Goal: Task Accomplishment & Management: Manage account settings

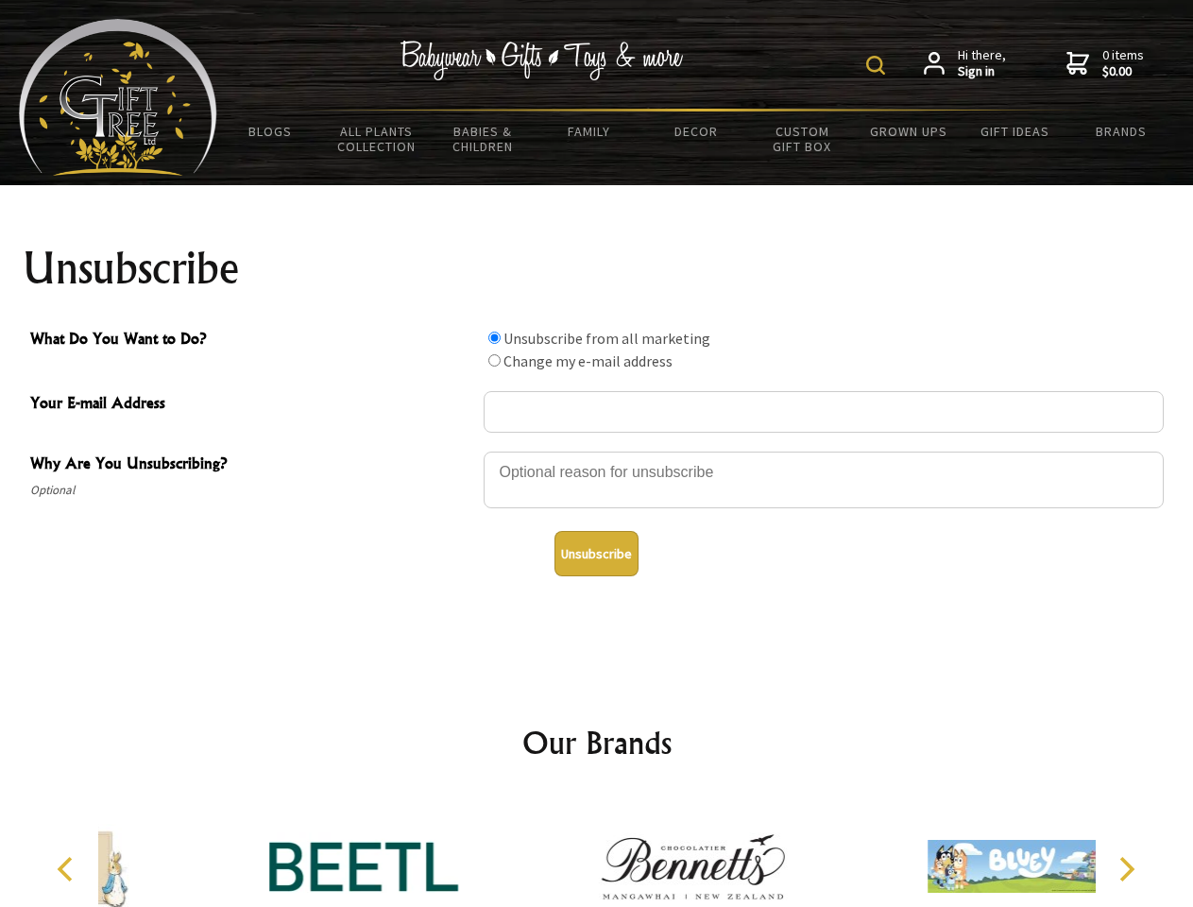
click at [879, 65] on img at bounding box center [875, 65] width 19 height 19
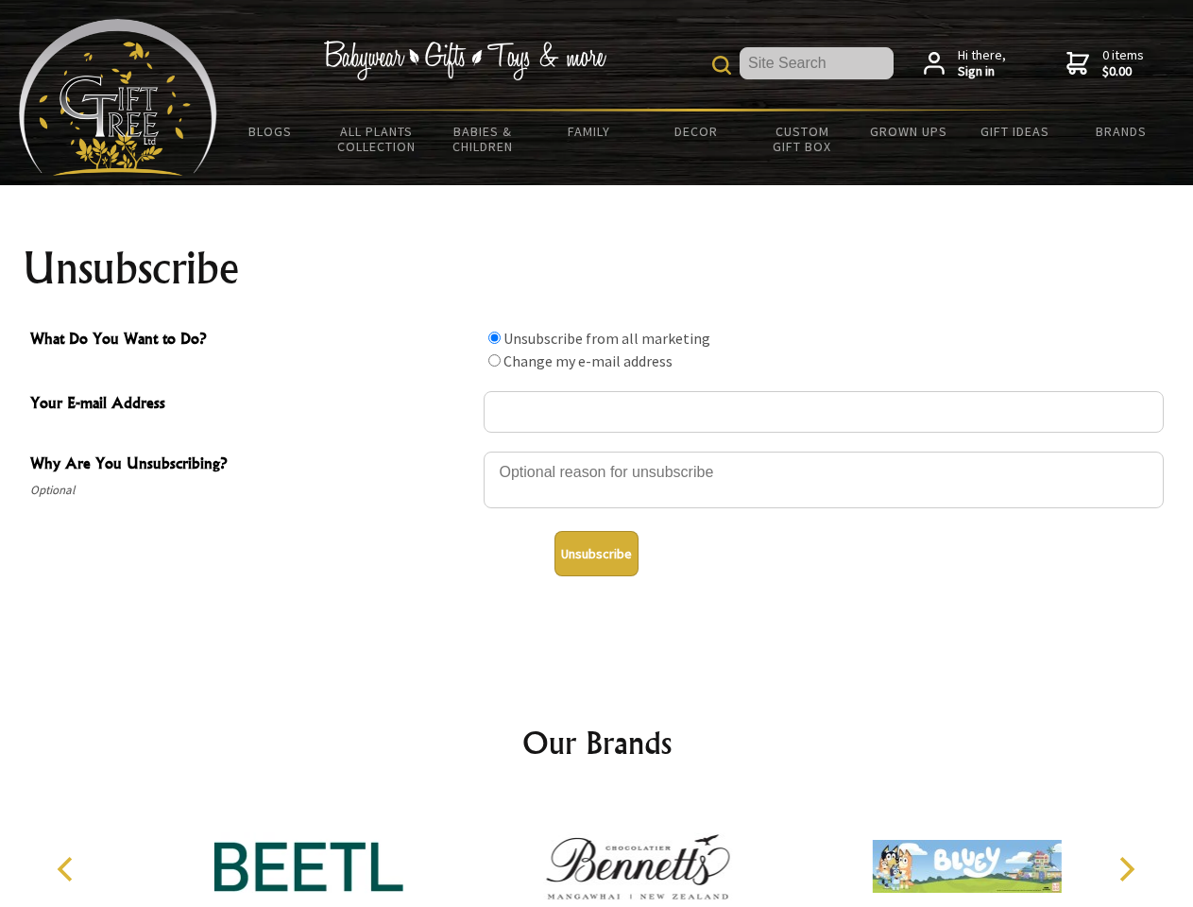
click at [597, 451] on div at bounding box center [824, 483] width 680 height 66
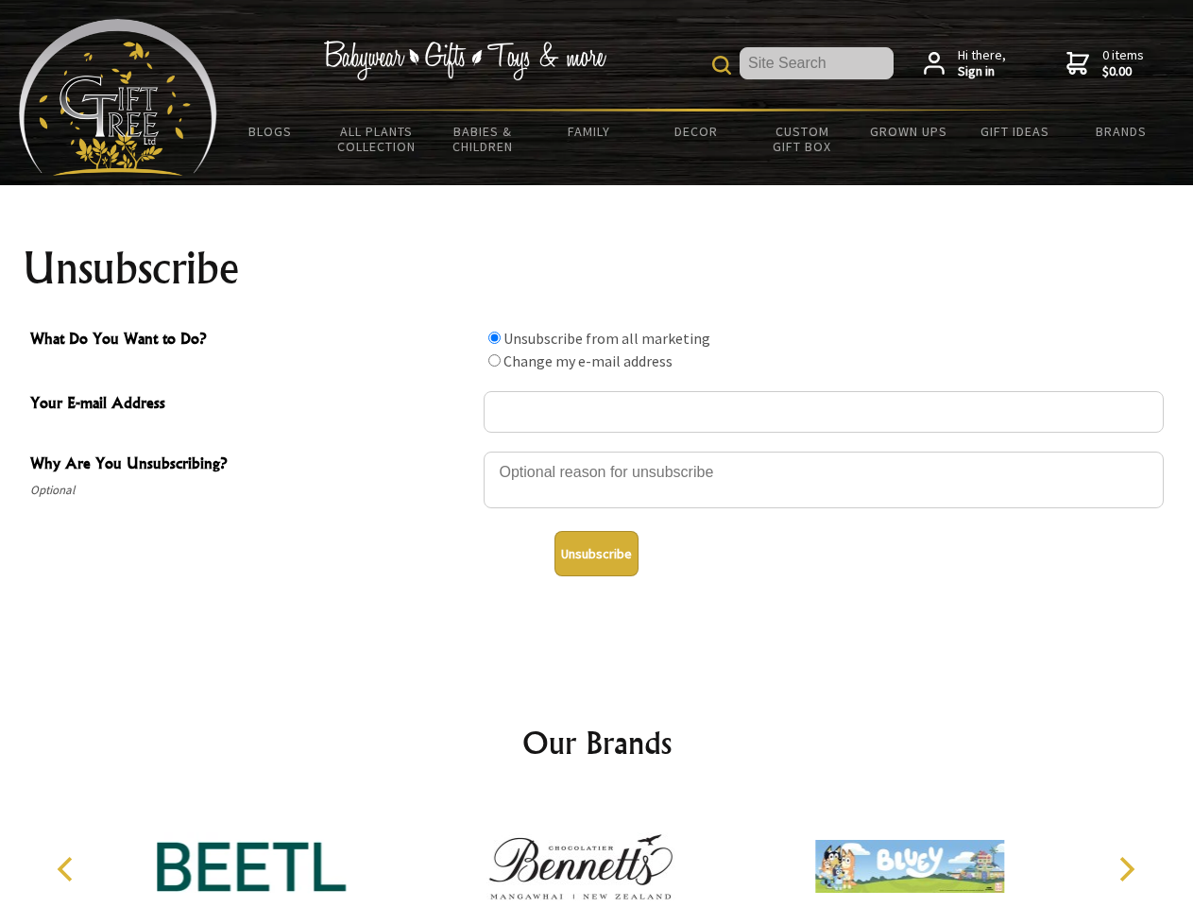
click at [494, 337] on input "What Do You Want to Do?" at bounding box center [494, 338] width 12 height 12
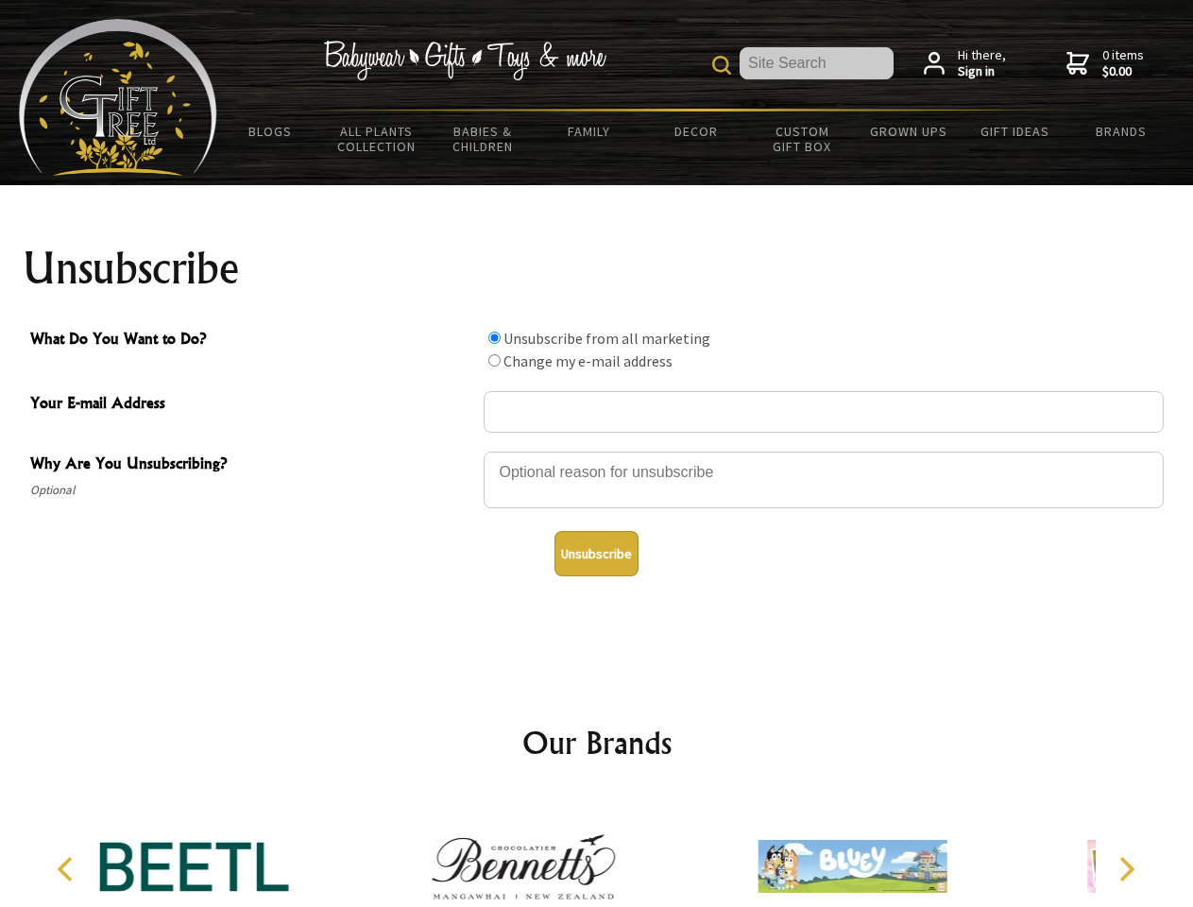
click at [494, 360] on input "What Do You Want to Do?" at bounding box center [494, 360] width 12 height 12
radio input "true"
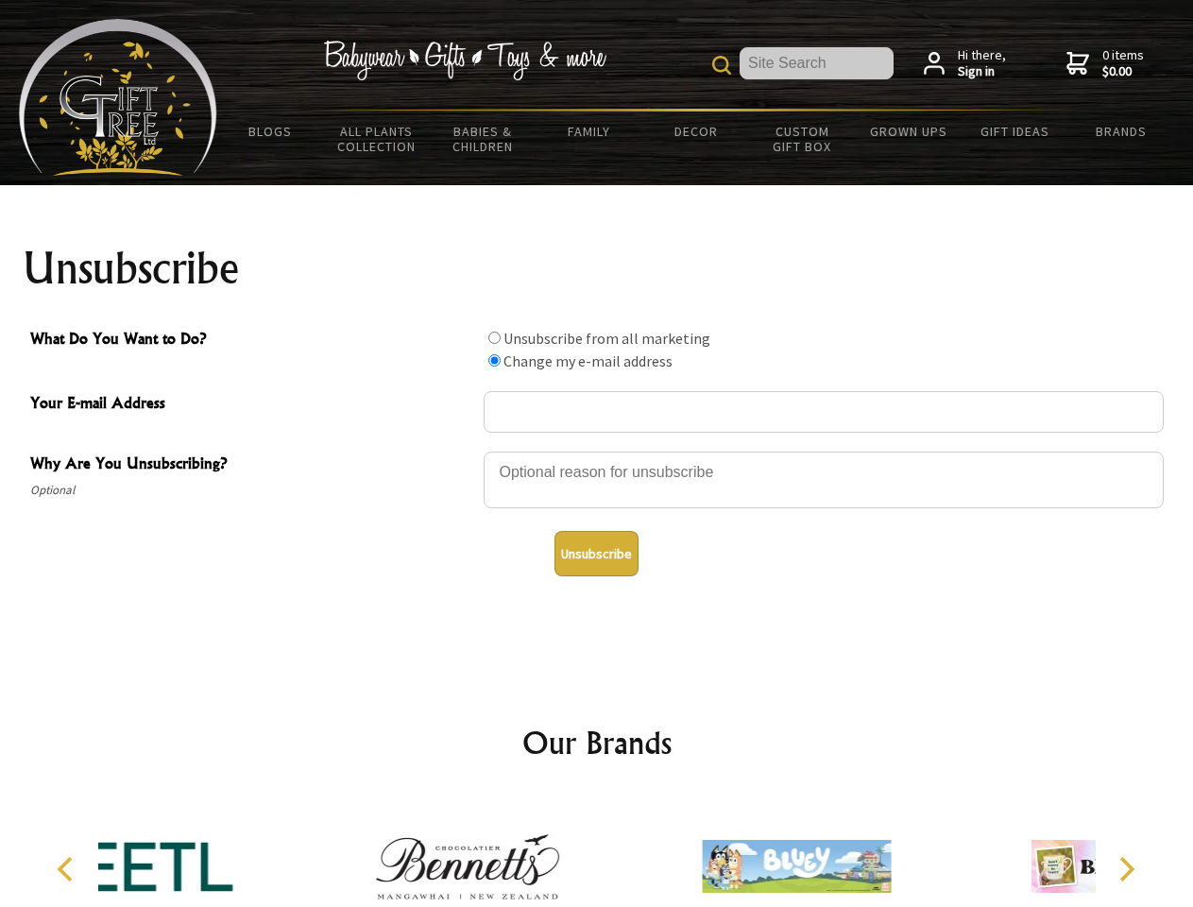
click at [596, 554] on button "Unsubscribe" at bounding box center [597, 553] width 84 height 45
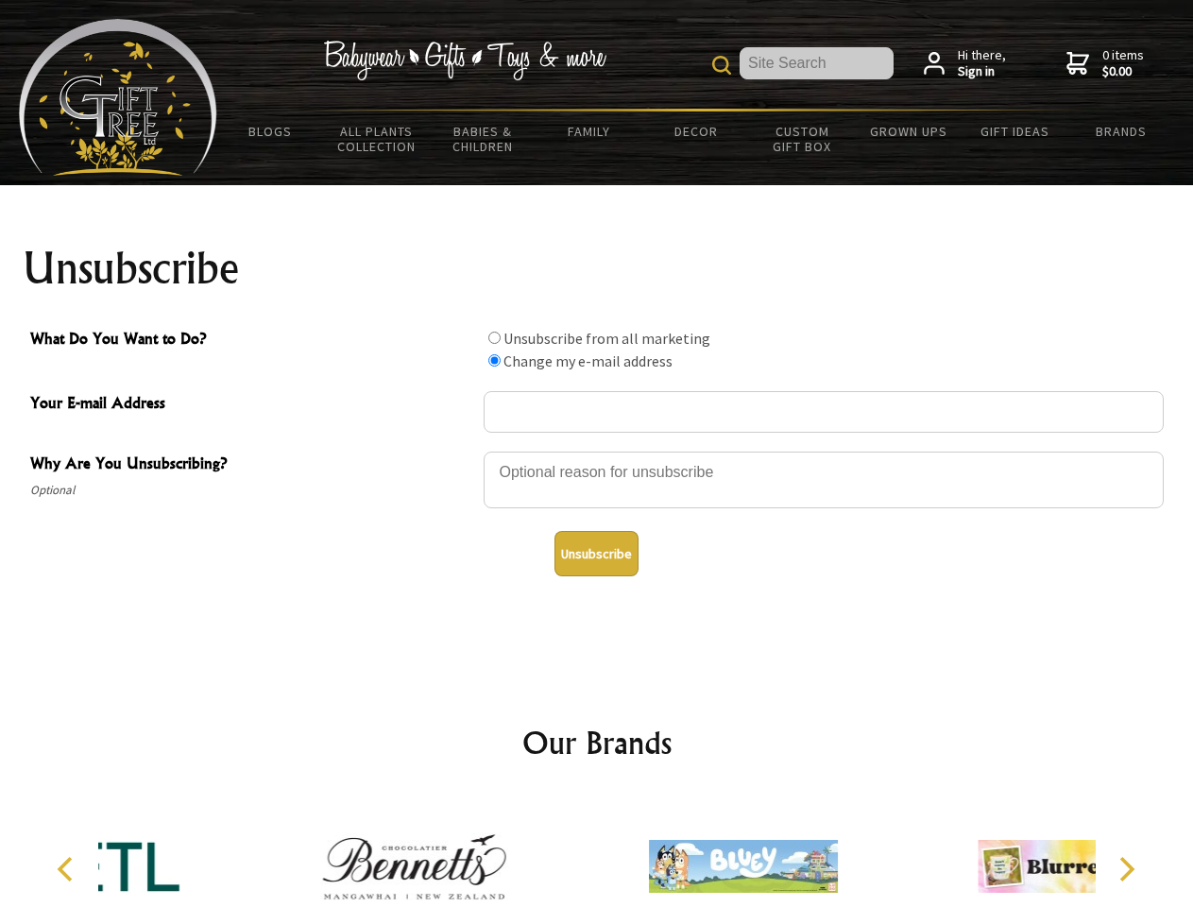
click at [68, 869] on icon "Previous" at bounding box center [67, 869] width 25 height 25
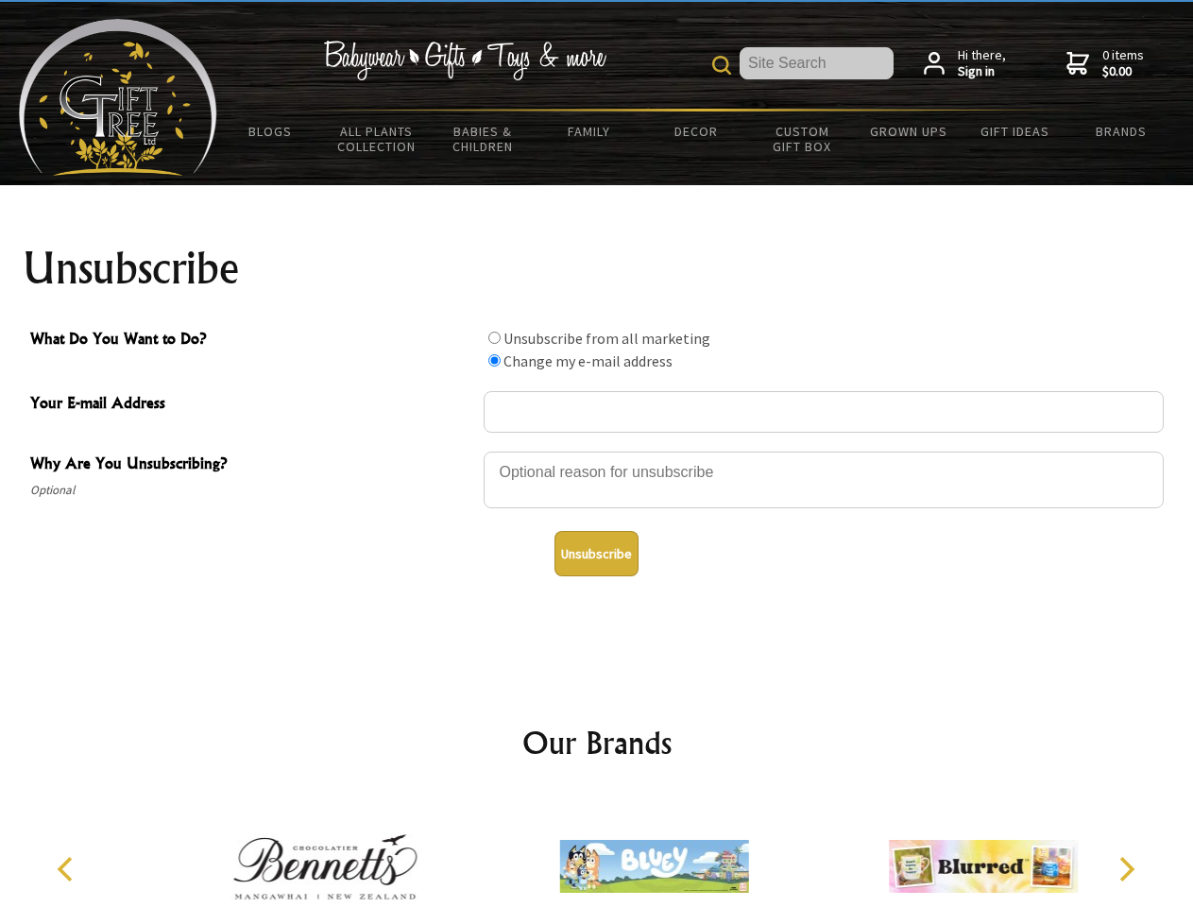
click at [1126, 869] on icon "Next" at bounding box center [1125, 869] width 25 height 25
